Goal: Information Seeking & Learning: Learn about a topic

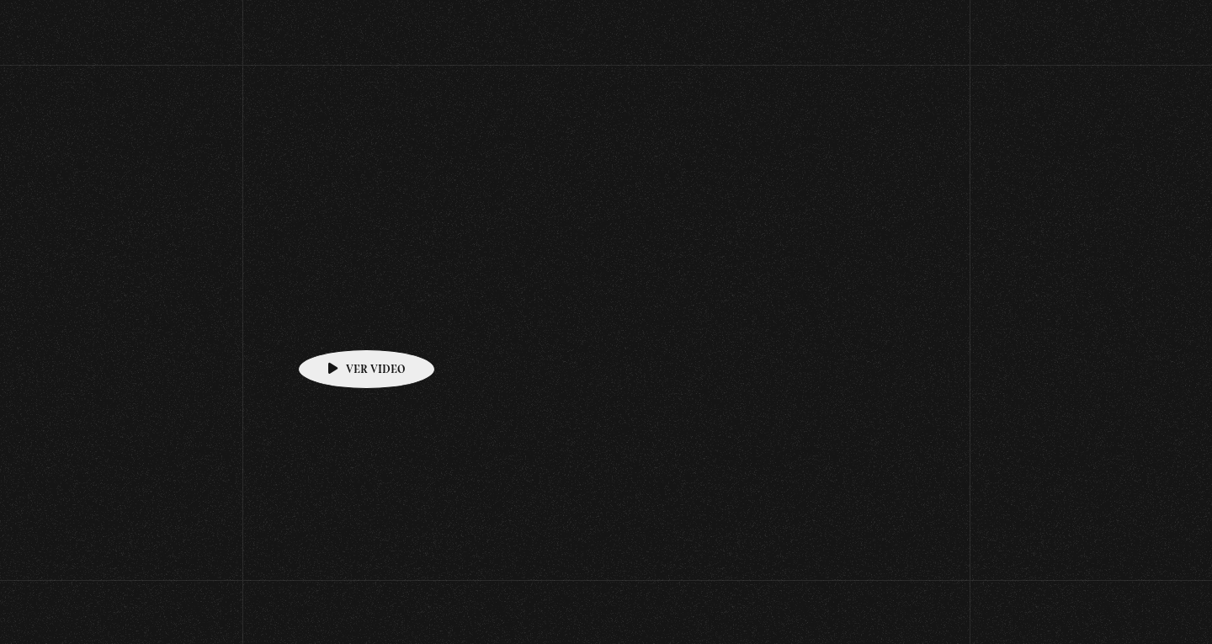
scroll to position [261, 0]
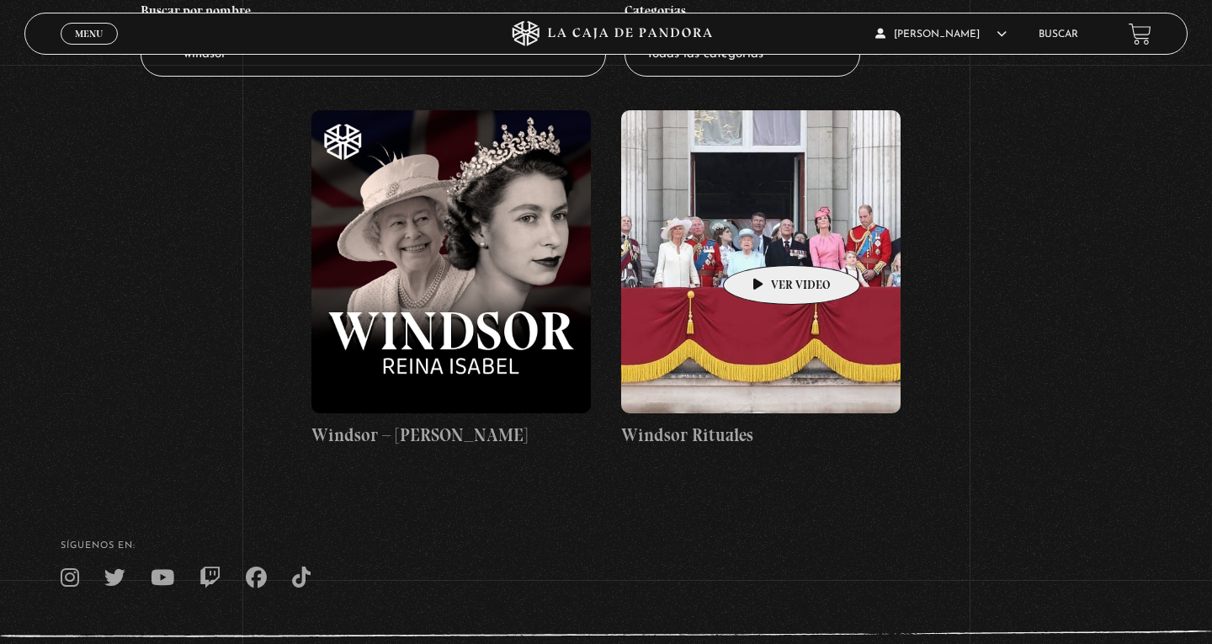
click at [765, 240] on figure at bounding box center [761, 261] width 280 height 303
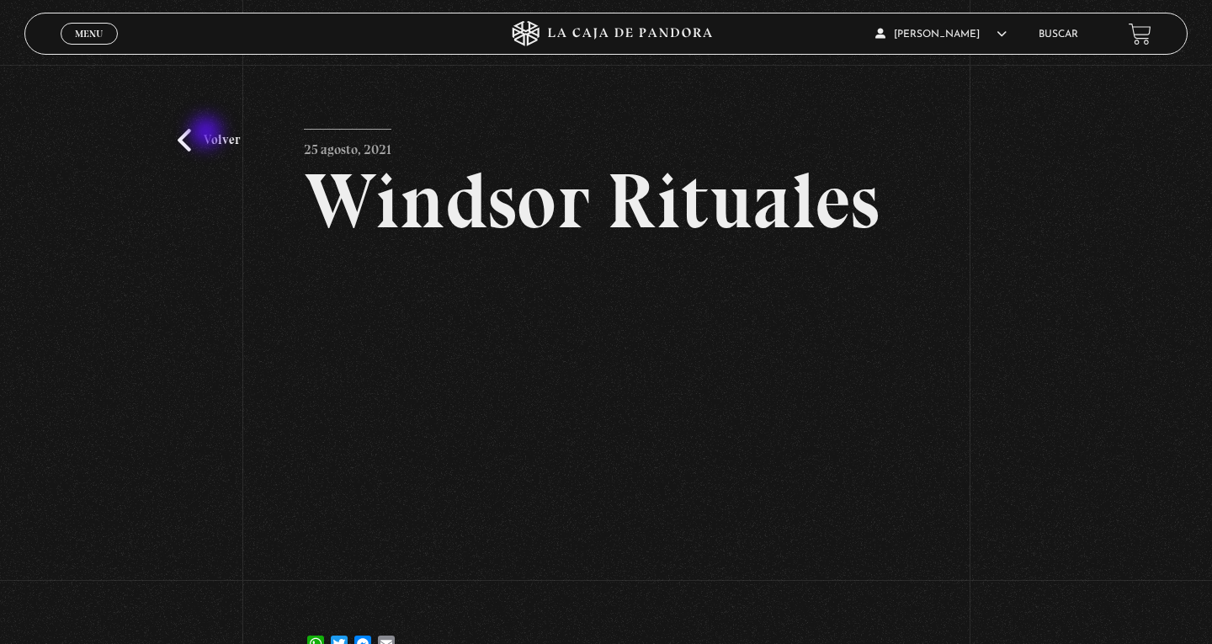
click at [208, 134] on link "Volver" at bounding box center [209, 140] width 62 height 23
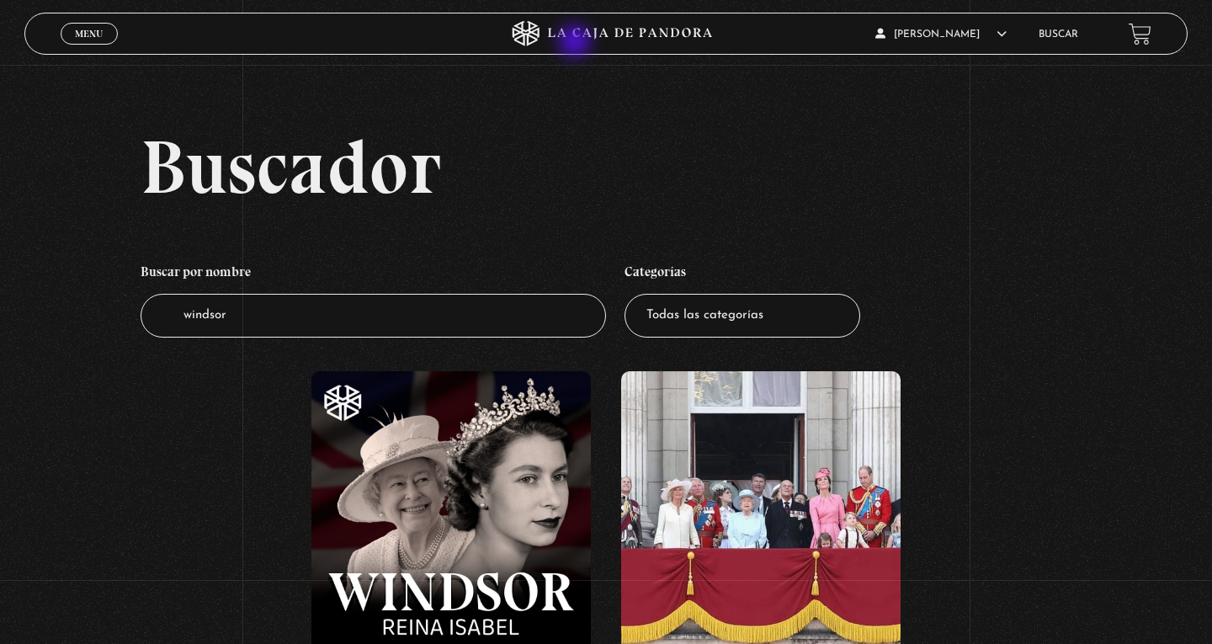
click at [578, 43] on icon at bounding box center [606, 33] width 364 height 25
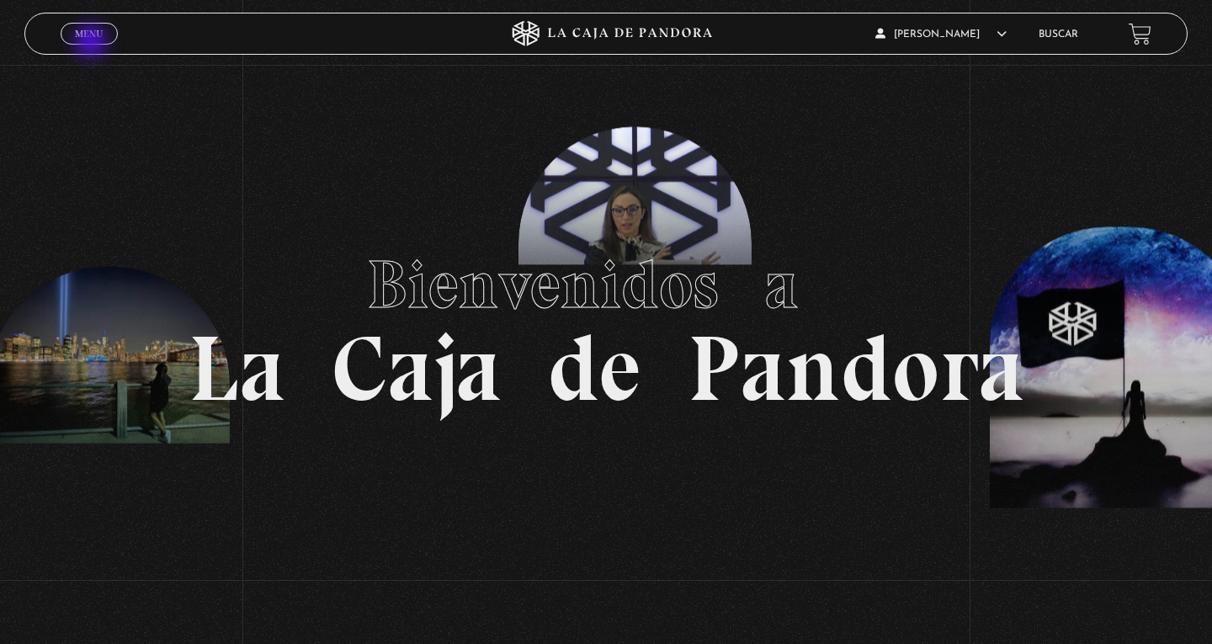
click at [90, 47] on div "Menu Cerrar" at bounding box center [243, 33] width 364 height 40
click at [84, 31] on span "Menu" at bounding box center [89, 34] width 28 height 10
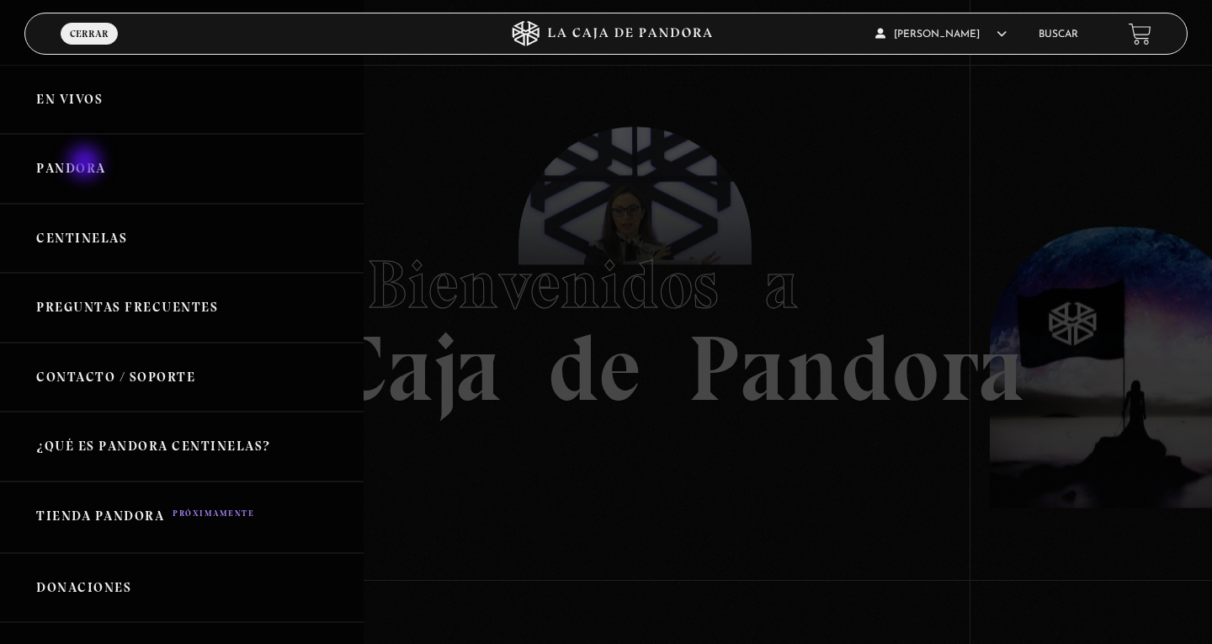
click at [87, 164] on link "Pandora" at bounding box center [182, 169] width 364 height 70
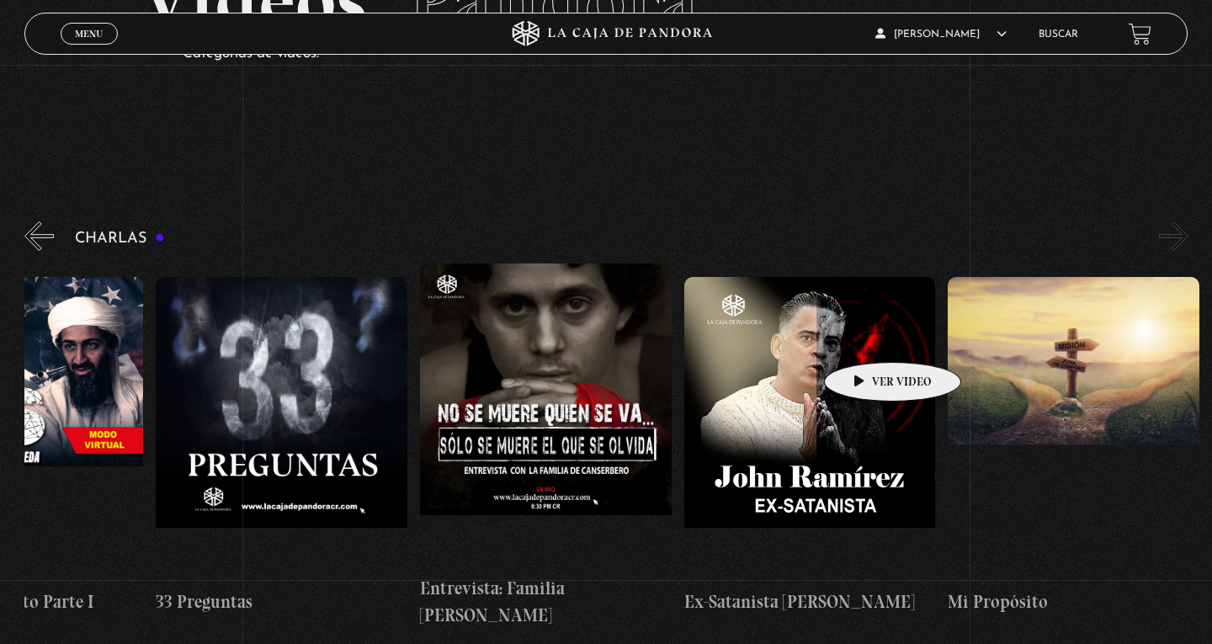
scroll to position [0, 660]
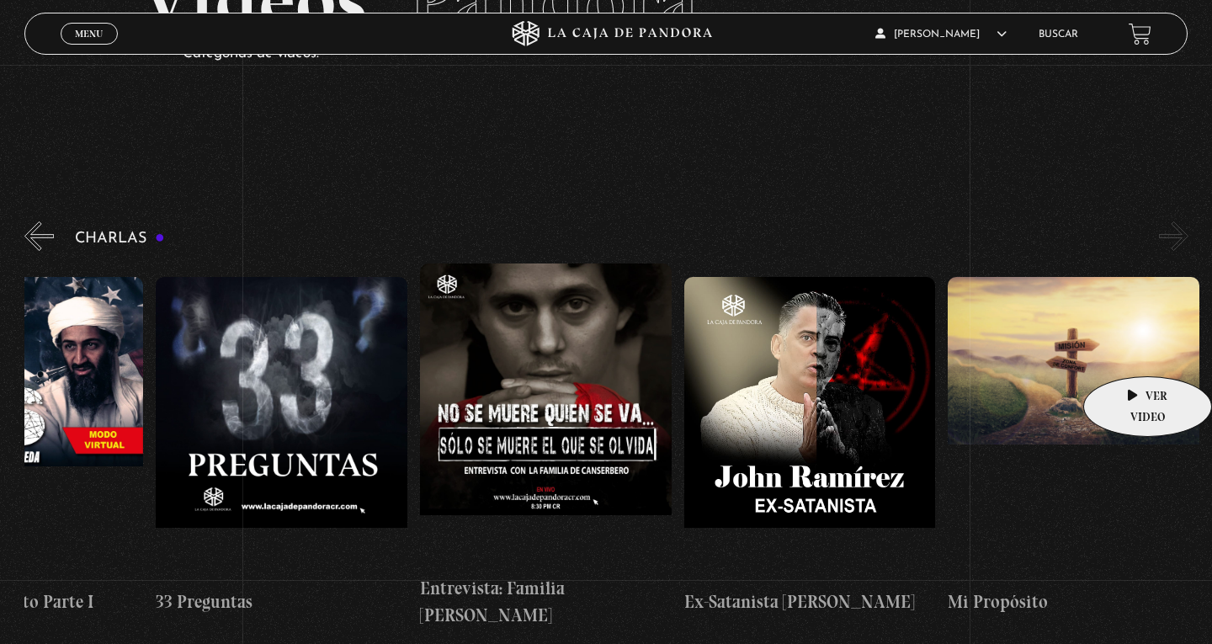
click at [1130, 350] on figure at bounding box center [1074, 428] width 252 height 303
click at [1073, 363] on figure at bounding box center [1074, 428] width 252 height 303
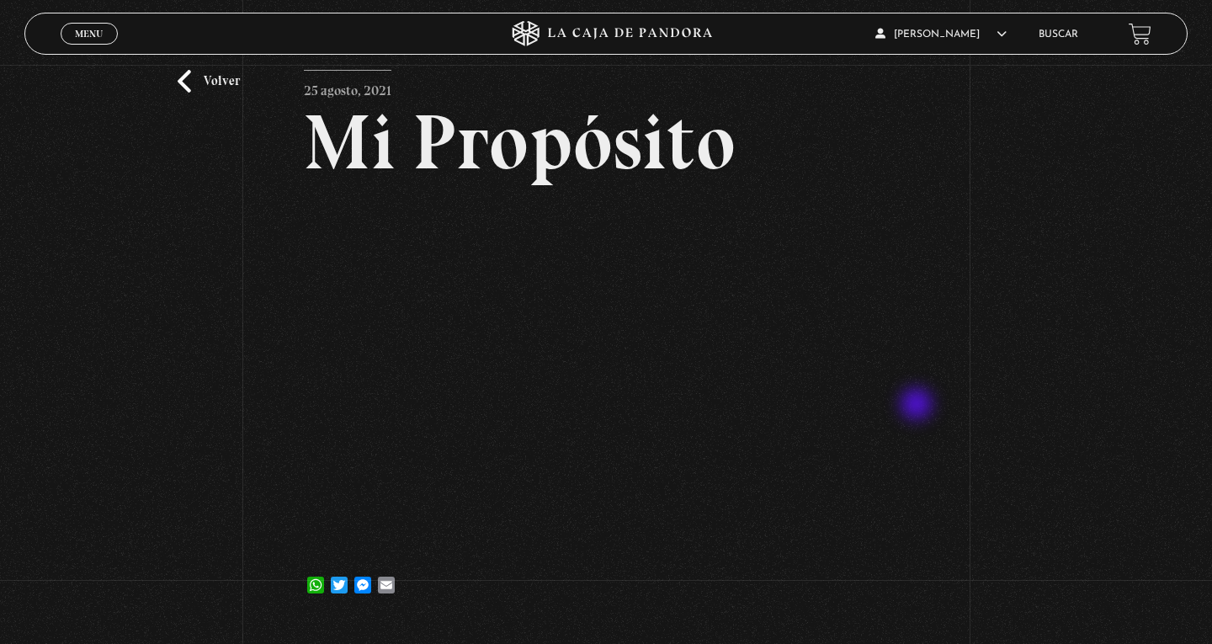
scroll to position [77, 0]
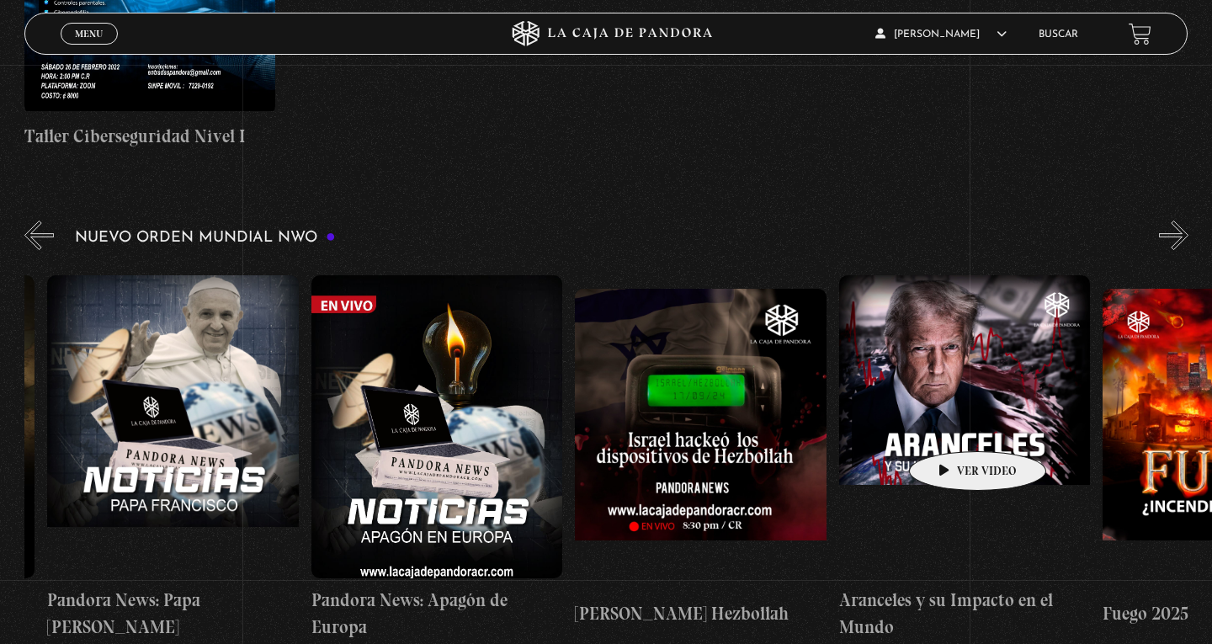
scroll to position [0, 1034]
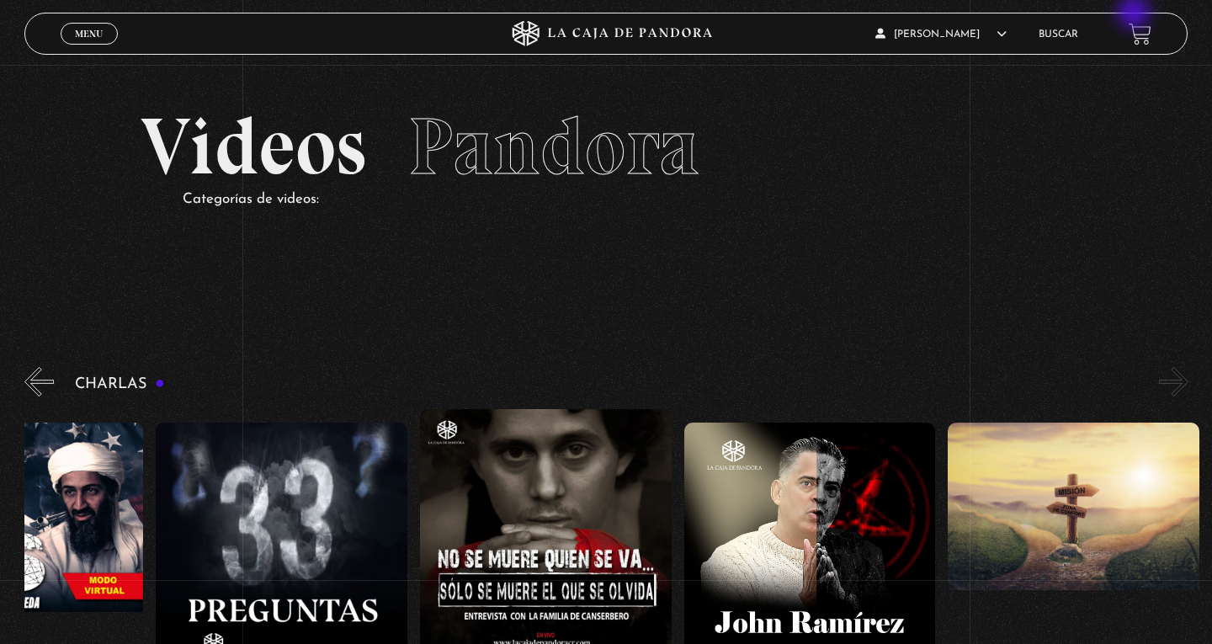
scroll to position [0, 0]
click at [1070, 39] on link "Buscar" at bounding box center [1059, 34] width 40 height 10
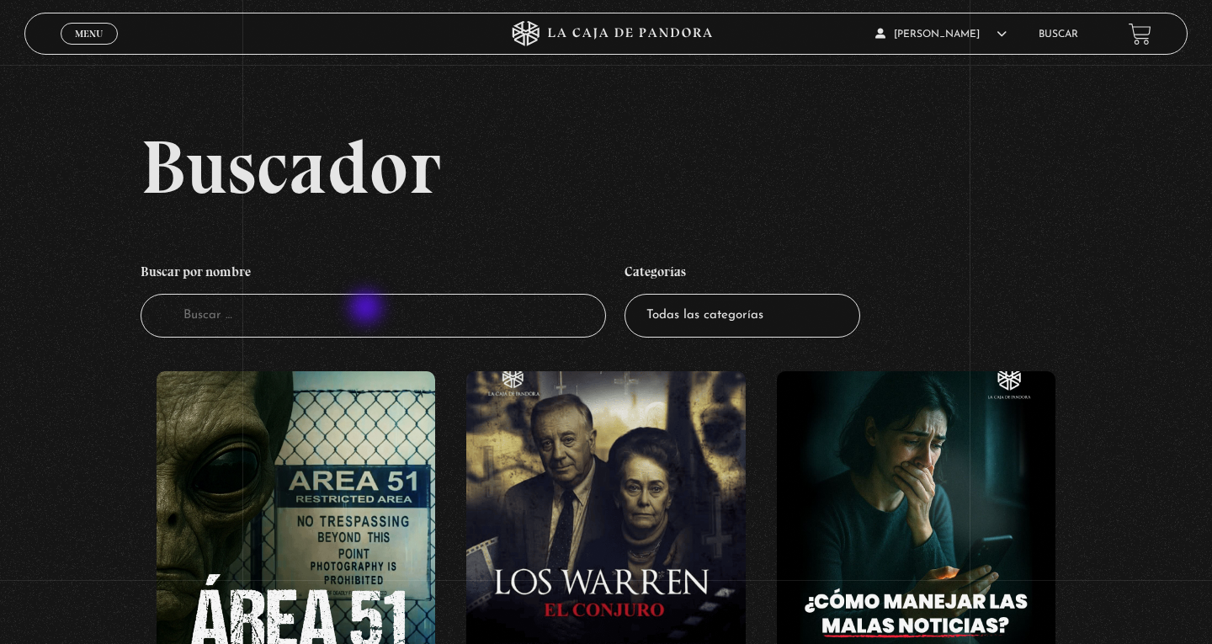
click at [368, 309] on input "Buscador" at bounding box center [374, 316] width 466 height 45
type input "Mi mascota"
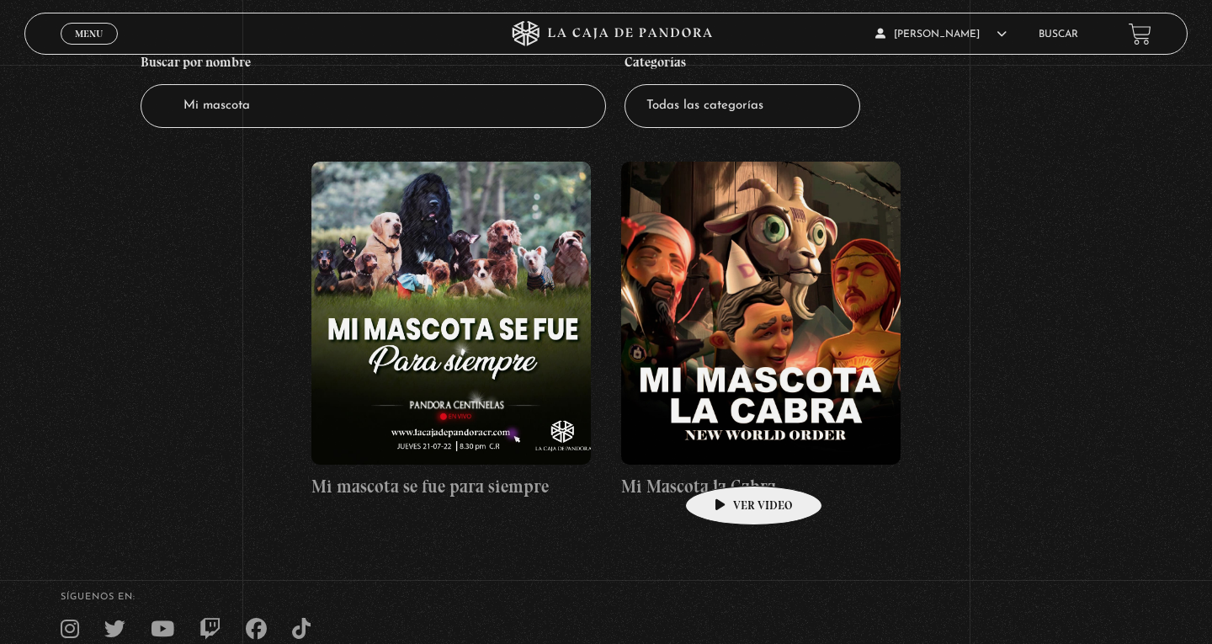
scroll to position [233, 0]
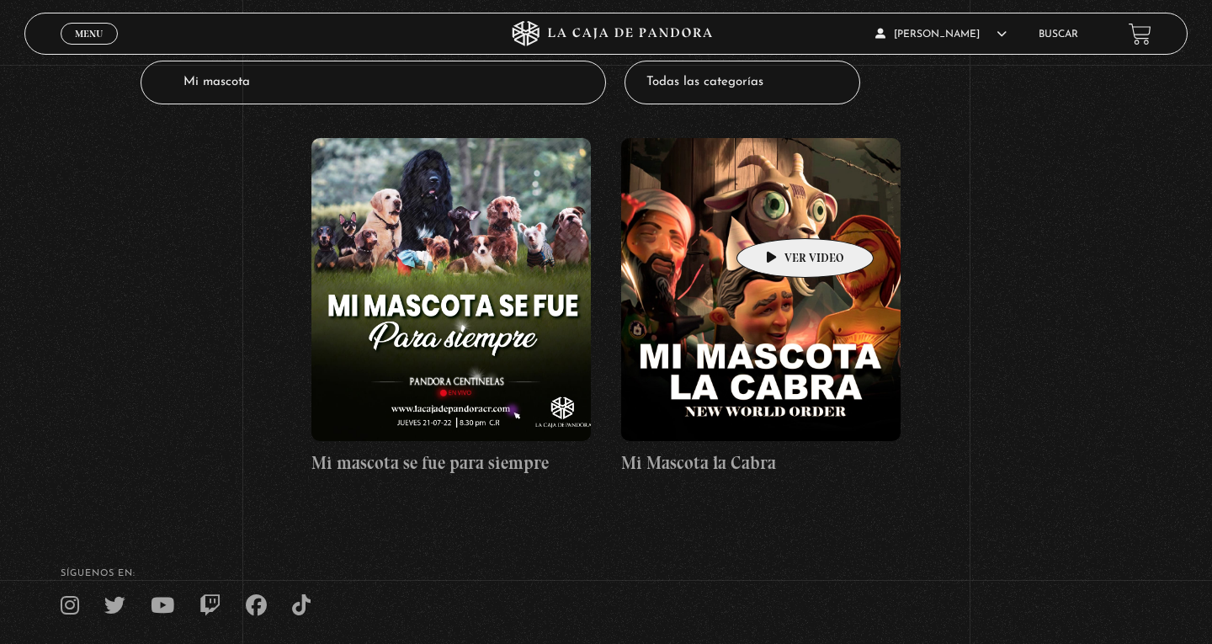
click at [779, 213] on figure at bounding box center [761, 289] width 280 height 303
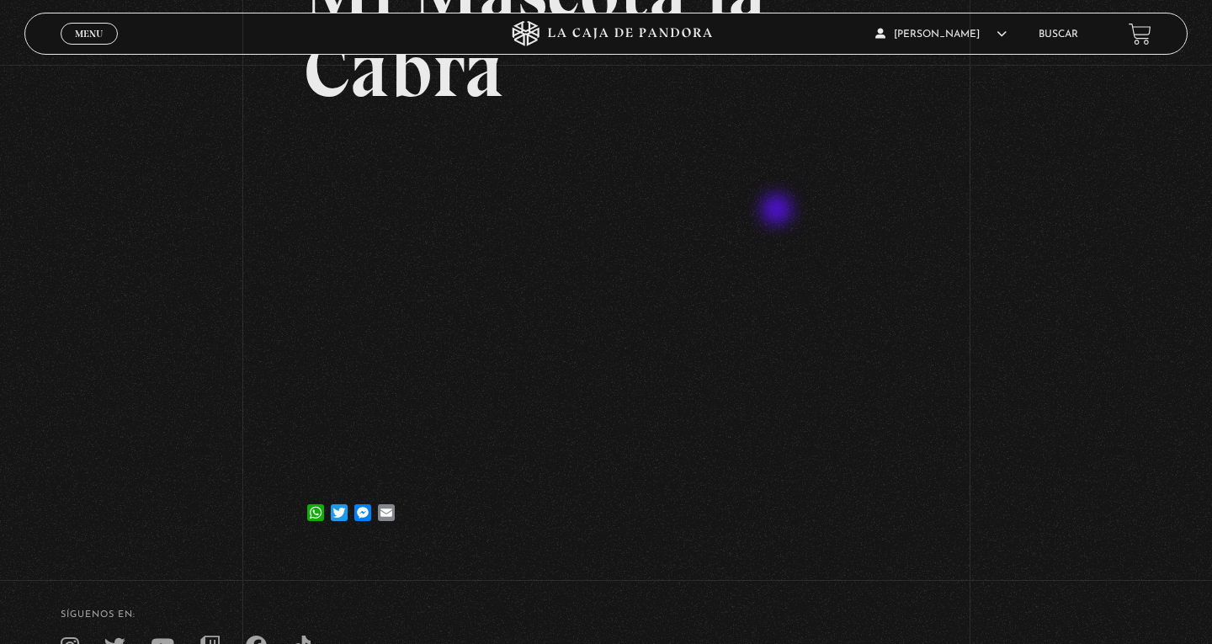
scroll to position [218, 0]
